Goal: Find specific page/section

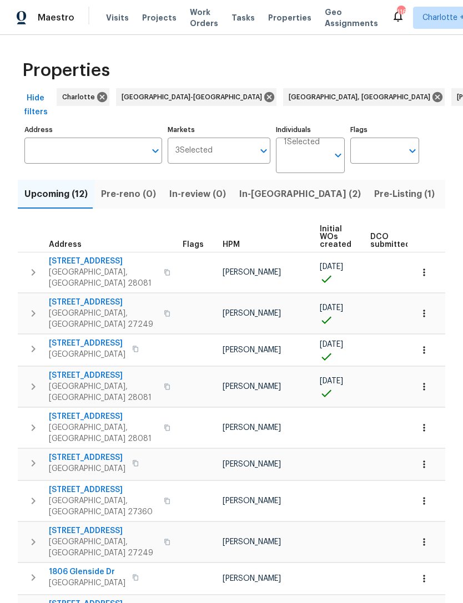
click at [159, 14] on span "Projects" at bounding box center [159, 17] width 34 height 11
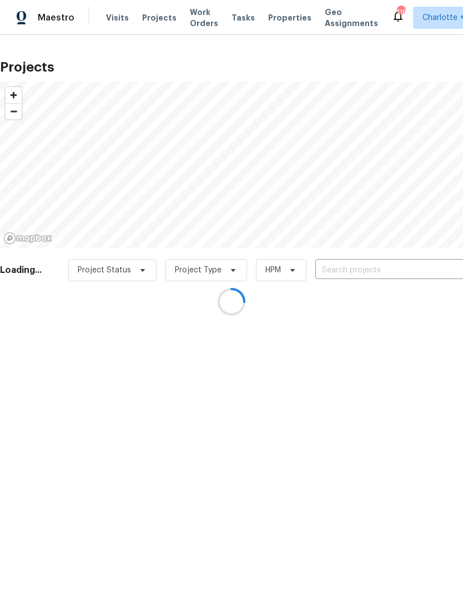
click at [342, 267] on div at bounding box center [231, 301] width 463 height 603
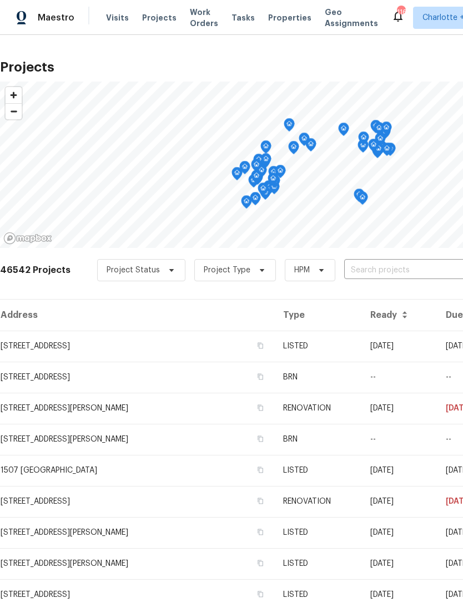
click at [358, 270] on input "text" at bounding box center [407, 270] width 127 height 17
type input "121 col"
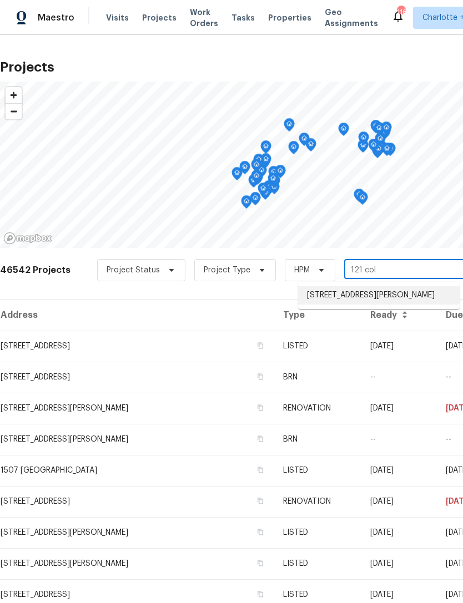
click at [393, 292] on li "[STREET_ADDRESS][PERSON_NAME]" at bounding box center [378, 295] width 161 height 18
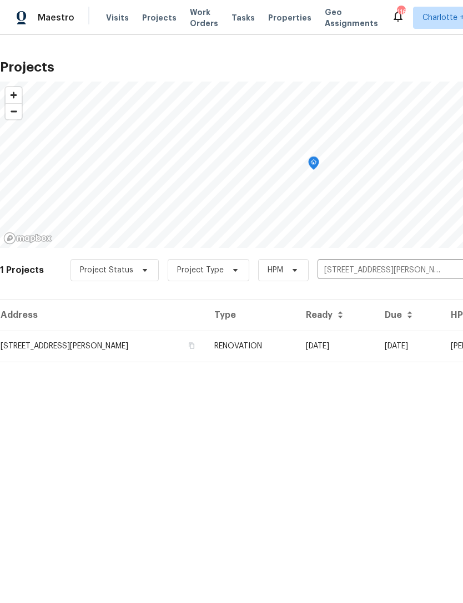
click at [357, 339] on td "[DATE]" at bounding box center [336, 346] width 79 height 31
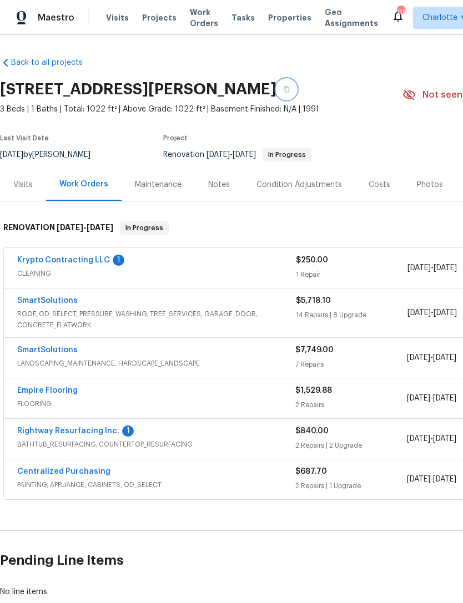
click at [284, 88] on icon "button" at bounding box center [287, 90] width 6 height 6
